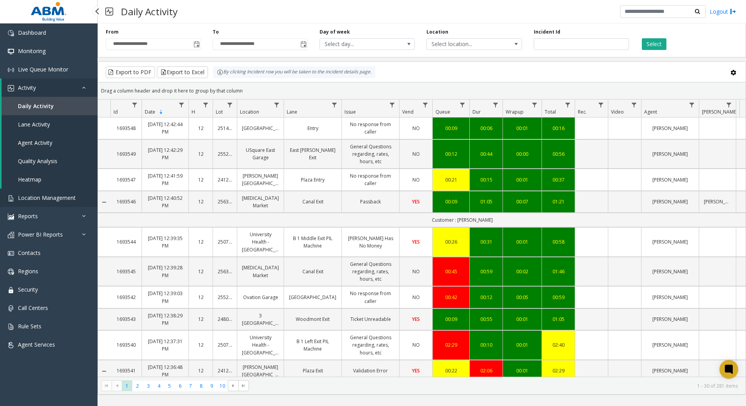
click at [51, 196] on span "Location Management" at bounding box center [47, 197] width 58 height 7
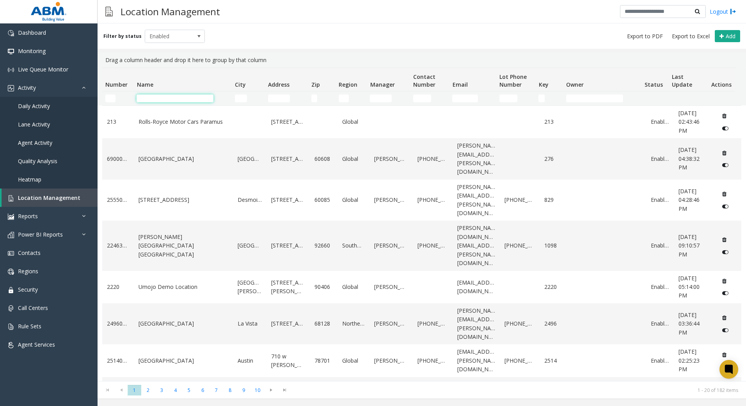
click at [182, 97] on input "Name Filter" at bounding box center [175, 98] width 77 height 8
click at [34, 105] on span "Daily Activity" at bounding box center [34, 105] width 32 height 7
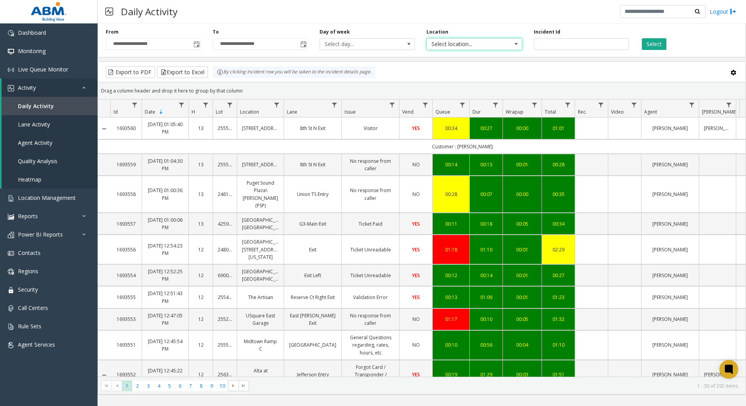
click at [475, 45] on span "Select location..." at bounding box center [465, 44] width 76 height 11
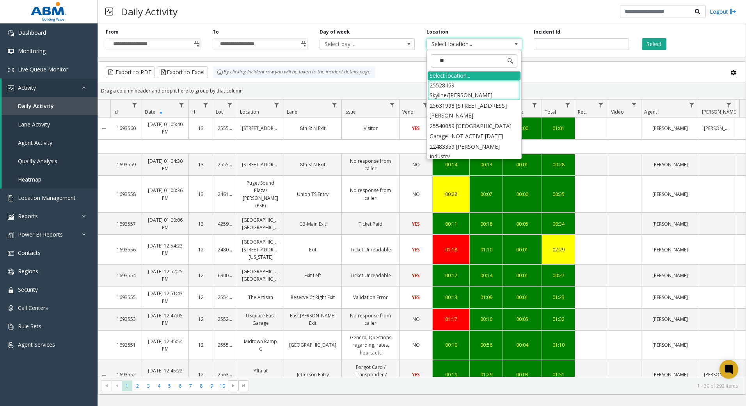
type input "***"
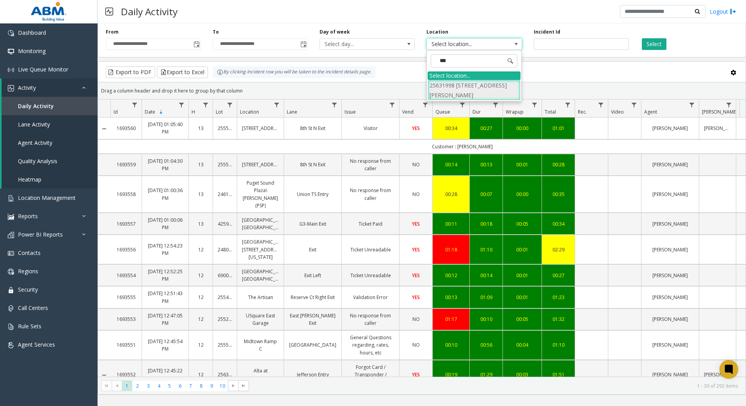
click at [474, 88] on li "25631998 [STREET_ADDRESS][PERSON_NAME]" at bounding box center [474, 90] width 93 height 20
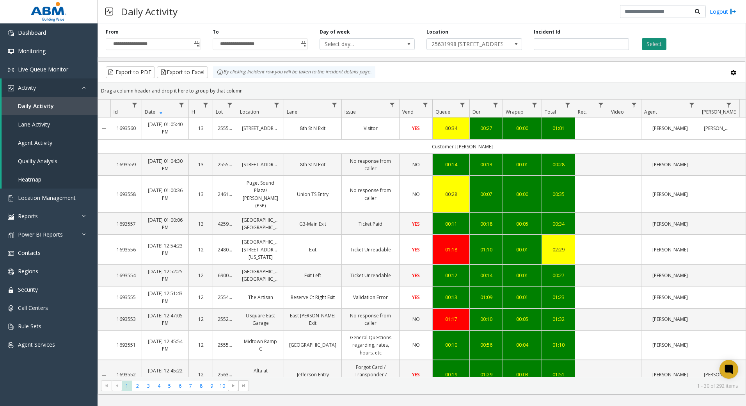
click at [660, 42] on button "Select" at bounding box center [654, 44] width 25 height 12
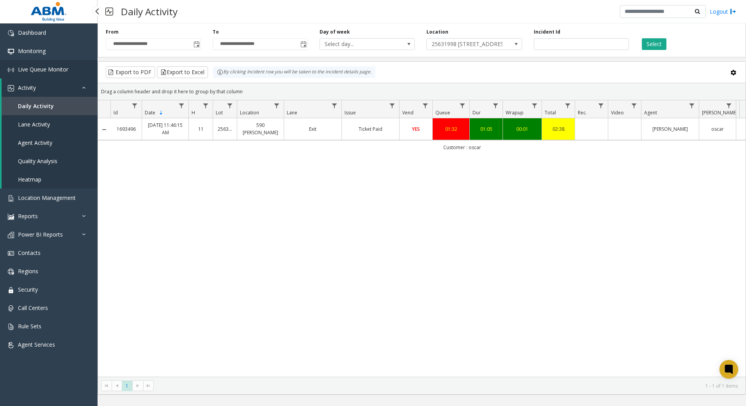
click at [36, 73] on link "Live Queue Monitor" at bounding box center [49, 69] width 98 height 18
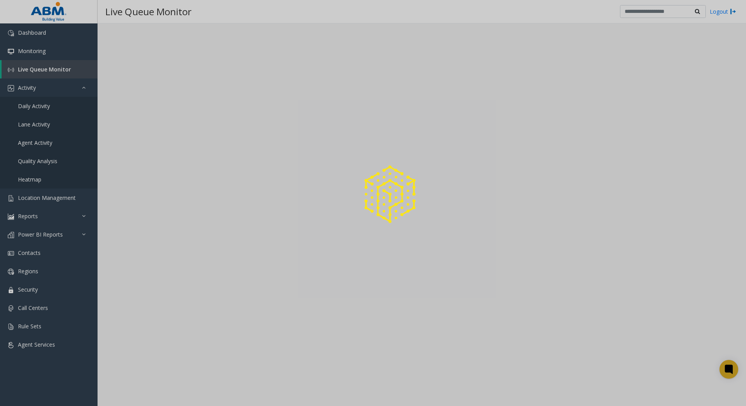
click at [33, 55] on div at bounding box center [373, 203] width 746 height 406
click at [33, 54] on div at bounding box center [373, 203] width 746 height 406
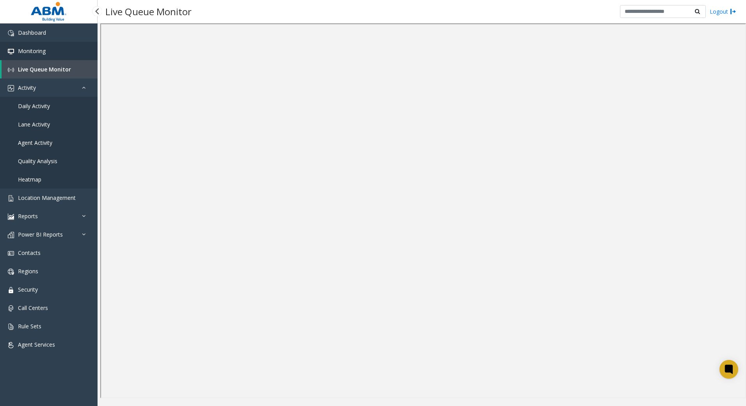
click at [38, 48] on span "Monitoring" at bounding box center [32, 50] width 28 height 7
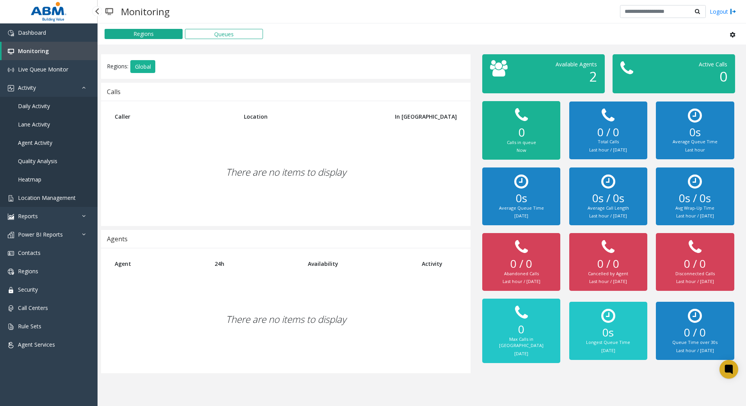
click at [49, 199] on span "Location Management" at bounding box center [47, 197] width 58 height 7
